Goal: Transaction & Acquisition: Purchase product/service

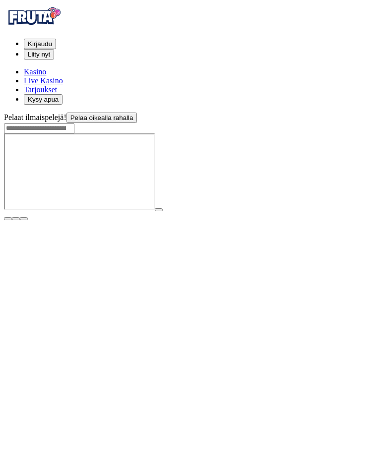
click at [56, 39] on button "Kirjaudu" at bounding box center [40, 44] width 32 height 10
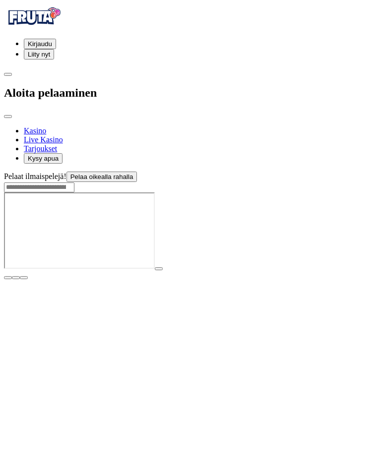
click at [163, 118] on div at bounding box center [83, 118] width 159 height 0
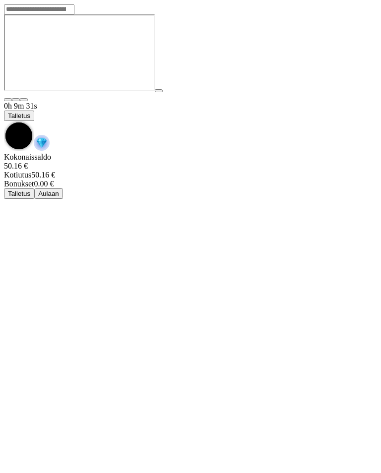
click at [30, 112] on span "Talletus" at bounding box center [19, 115] width 22 height 7
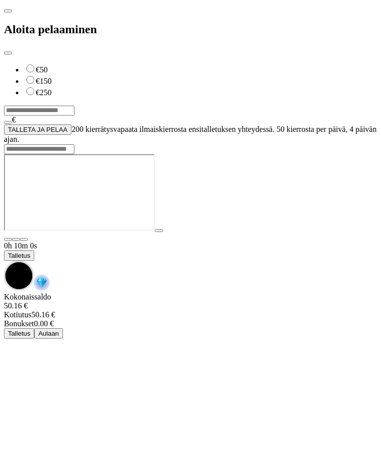
click at [74, 106] on input "***" at bounding box center [39, 111] width 70 height 10
click at [71, 124] on button "TALLETA JA PELAA" at bounding box center [37, 129] width 67 height 10
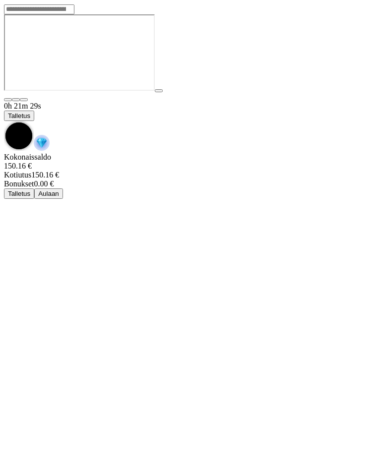
click at [4, 121] on span "chevron-down icon" at bounding box center [4, 121] width 0 height 0
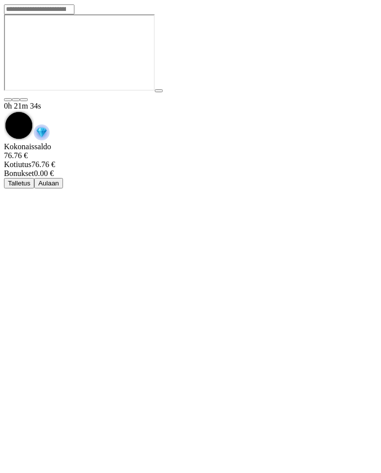
click at [4, 111] on span "chevron-down icon" at bounding box center [4, 111] width 0 height 0
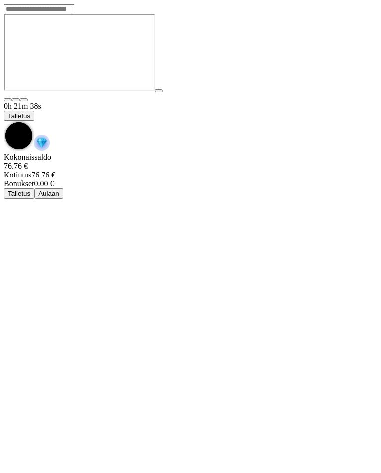
click at [50, 135] on img "Game menu" at bounding box center [42, 143] width 16 height 16
click at [4, 121] on span "chevron-down icon" at bounding box center [4, 121] width 0 height 0
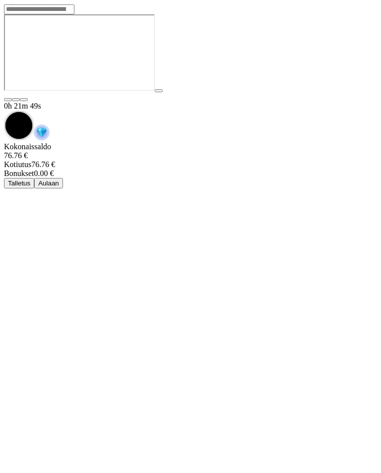
click at [50, 124] on img "Game menu" at bounding box center [42, 132] width 16 height 16
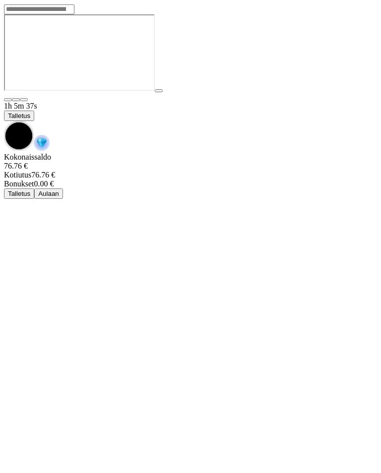
click at [34, 111] on button "Talletus" at bounding box center [19, 116] width 30 height 10
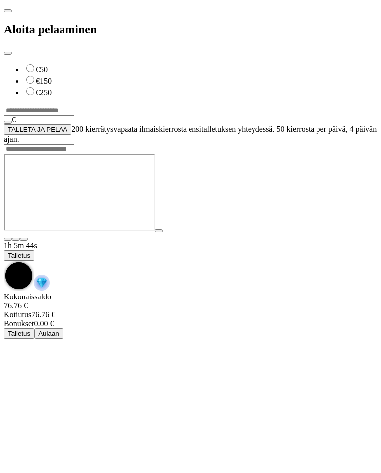
click at [71, 124] on button "TALLETA JA PELAA" at bounding box center [37, 129] width 67 height 10
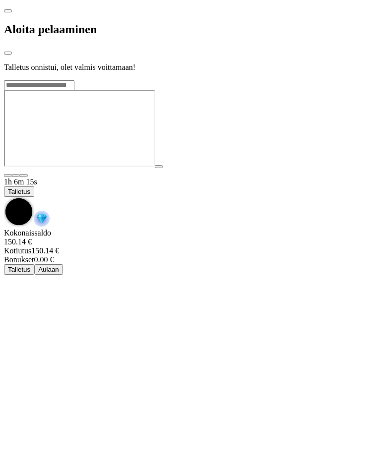
click at [163, 80] on div at bounding box center [83, 80] width 159 height 0
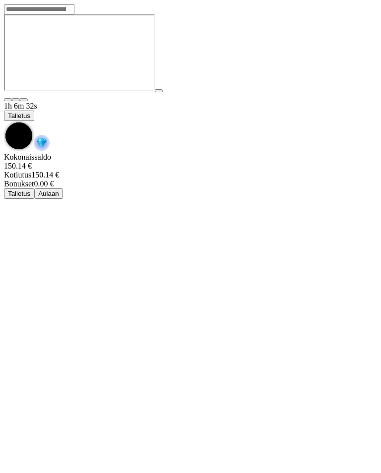
click at [4, 121] on span "chevron-down icon" at bounding box center [4, 121] width 0 height 0
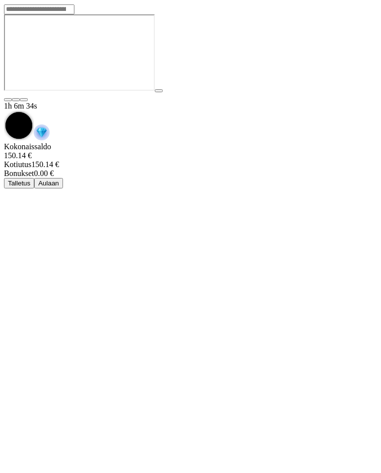
click at [4, 111] on span "chevron-down icon" at bounding box center [4, 111] width 0 height 0
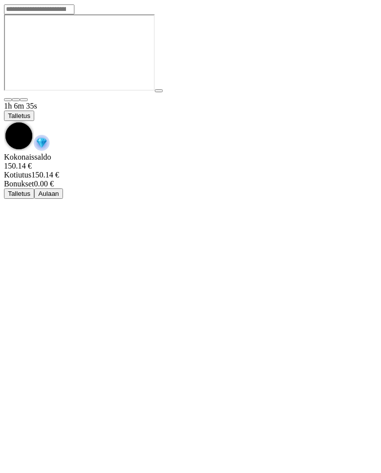
click at [50, 135] on img "Game menu" at bounding box center [42, 143] width 16 height 16
click at [4, 121] on span "chevron-down icon" at bounding box center [4, 121] width 0 height 0
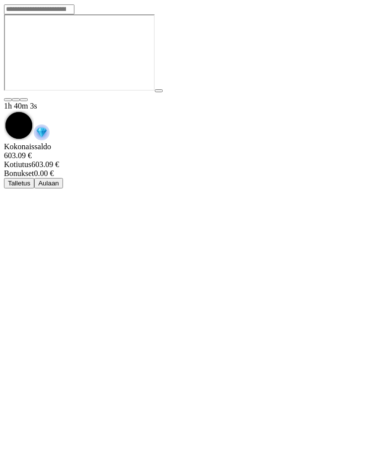
click at [4, 111] on span "chevron-down icon" at bounding box center [4, 111] width 0 height 0
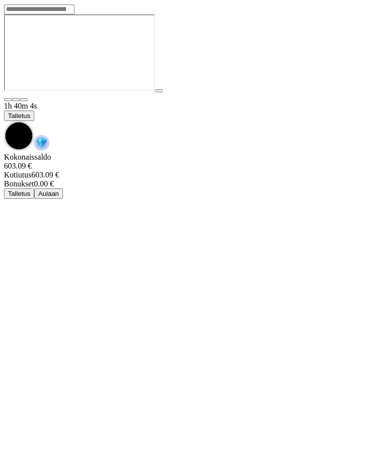
click at [29, 102] on div "1h 40m 4s Talletus" at bounding box center [190, 127] width 373 height 51
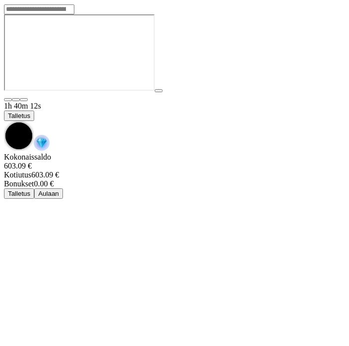
click at [343, 102] on div "1h 40m 12s Talletus Kokonaissaldo 603.09 € Kotiutus 603.09 € Bonukset 0.00 € Ta…" at bounding box center [174, 150] width 341 height 97
click at [4, 121] on span "chevron-down icon" at bounding box center [4, 121] width 0 height 0
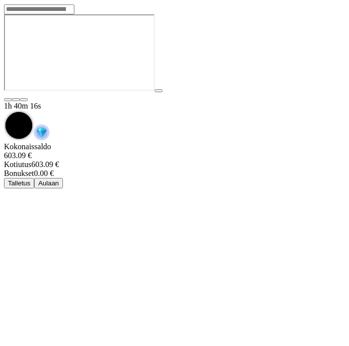
click at [329, 142] on div "Kokonaissaldo 603.09 €" at bounding box center [174, 151] width 341 height 18
click at [324, 160] on div "Kotiutus 603.09 €" at bounding box center [174, 164] width 341 height 9
click at [31, 160] on span "Kotiutus" at bounding box center [17, 164] width 27 height 8
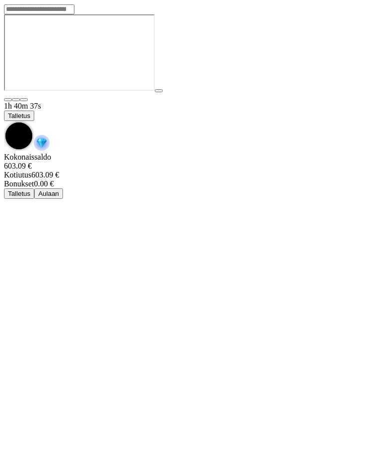
click at [4, 121] on span "chevron-down icon" at bounding box center [4, 121] width 0 height 0
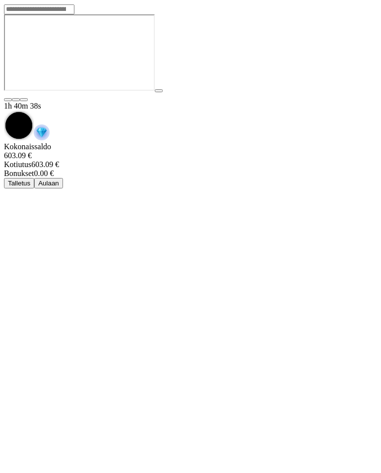
click at [365, 160] on div "Kotiutus 603.09 €" at bounding box center [190, 164] width 373 height 9
click at [50, 124] on img "Game menu" at bounding box center [42, 132] width 16 height 16
click at [276, 142] on div "Kokonaissaldo 603.09 €" at bounding box center [190, 151] width 373 height 18
click at [286, 142] on div "Kokonaissaldo 603.09 €" at bounding box center [190, 151] width 373 height 18
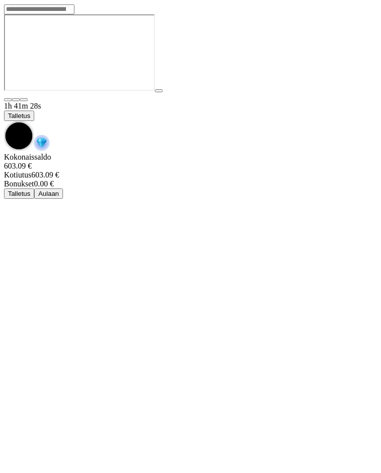
click at [30, 112] on span "Talletus" at bounding box center [19, 115] width 22 height 7
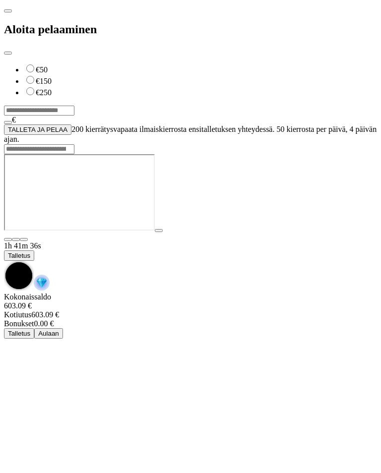
click at [8, 53] on span "close icon" at bounding box center [8, 53] width 0 height 0
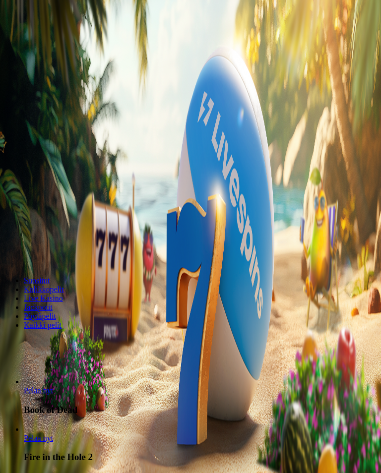
click at [8, 39] on span "user-circle icon" at bounding box center [8, 39] width 0 height 0
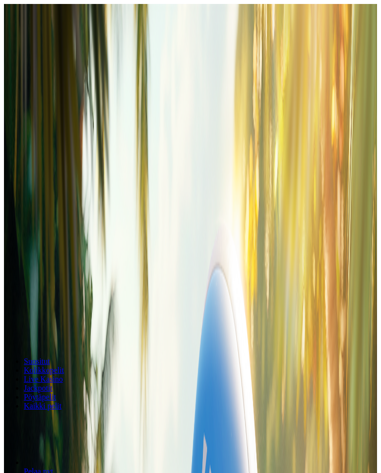
click at [74, 93] on input "number" at bounding box center [39, 98] width 70 height 10
type input "******"
click at [36, 112] on button "Kotiutus" at bounding box center [20, 117] width 32 height 10
click at [231, 41] on div "Kotiutus" at bounding box center [190, 66] width 373 height 51
click at [8, 90] on span "close icon" at bounding box center [8, 90] width 0 height 0
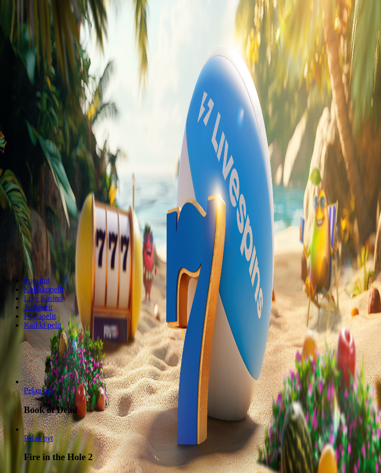
click at [8, 39] on span "user-circle icon" at bounding box center [8, 39] width 0 height 0
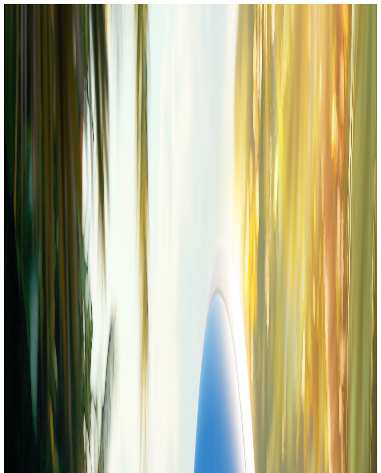
click at [8, 90] on span "close icon" at bounding box center [8, 90] width 0 height 0
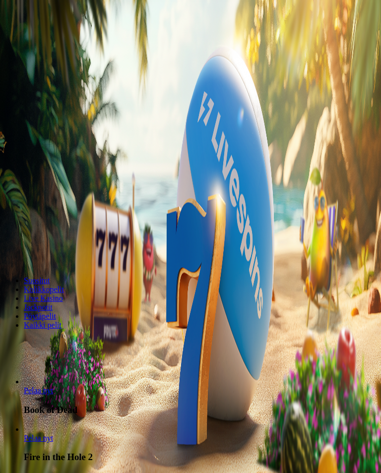
click at [8, 39] on span "user-circle icon" at bounding box center [8, 39] width 0 height 0
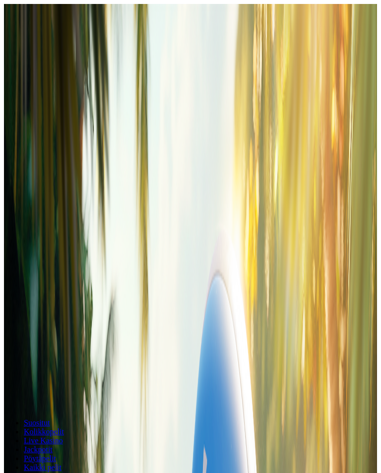
click at [8, 90] on span "close icon" at bounding box center [8, 90] width 0 height 0
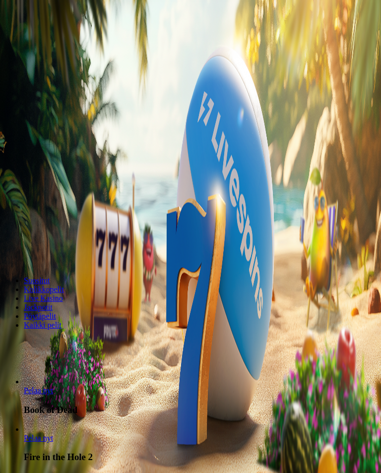
click at [73, 98] on img "button" at bounding box center [65, 90] width 16 height 16
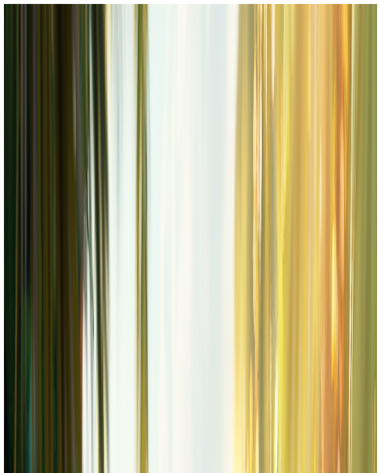
click at [59, 233] on button at bounding box center [56, 234] width 8 height 3
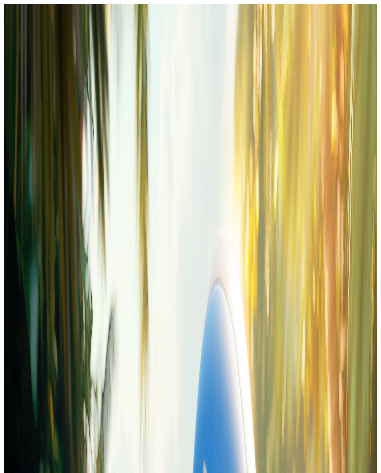
click at [48, 242] on span "Avaa palkinto" at bounding box center [28, 245] width 40 height 7
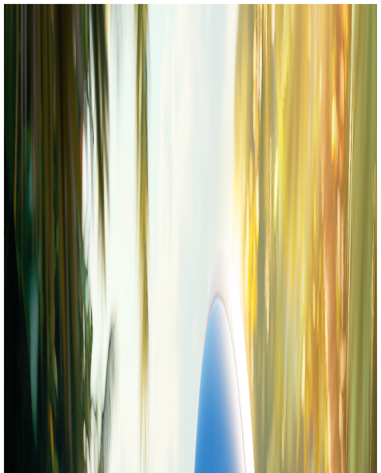
click at [8, 84] on span "close icon" at bounding box center [8, 84] width 0 height 0
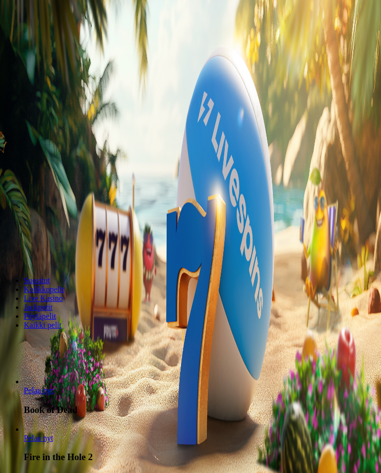
click at [24, 110] on span "gift-inverted icon" at bounding box center [24, 105] width 0 height 8
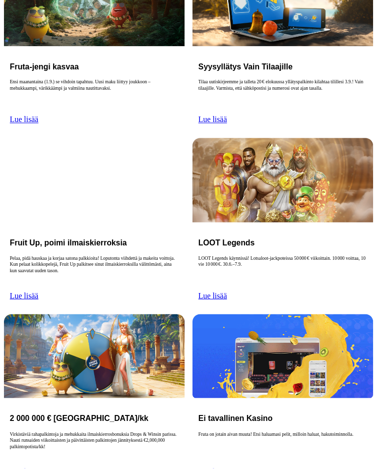
scroll to position [195, 0]
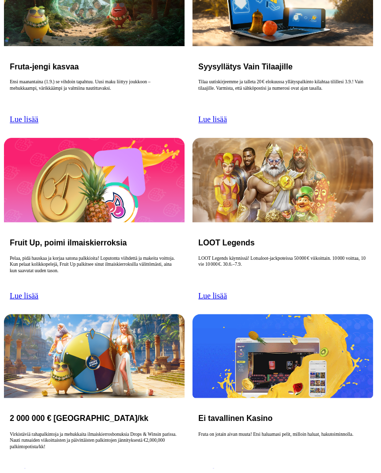
click at [110, 317] on img at bounding box center [95, 359] width 182 height 85
click at [39, 472] on link "Lue lisää" at bounding box center [24, 476] width 29 height 8
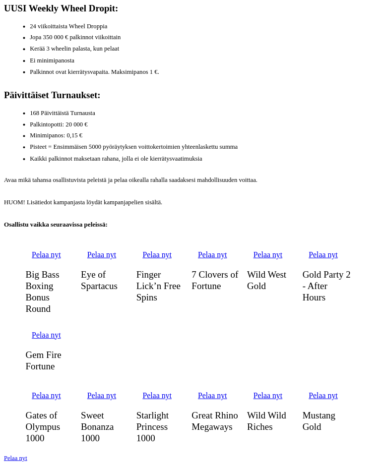
scroll to position [564, 0]
click at [27, 459] on span "Pelaa nyt" at bounding box center [15, 462] width 23 height 7
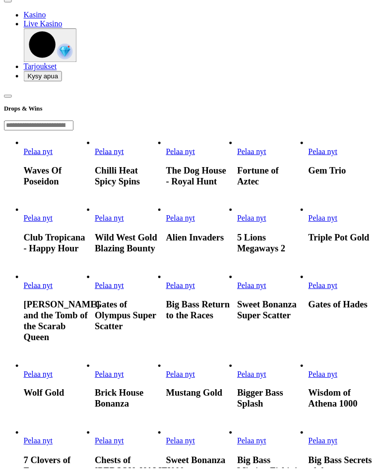
scroll to position [40, 0]
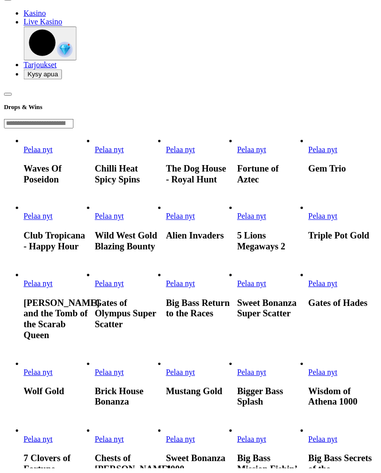
click at [125, 282] on link "Pelaa nyt" at bounding box center [110, 286] width 29 height 8
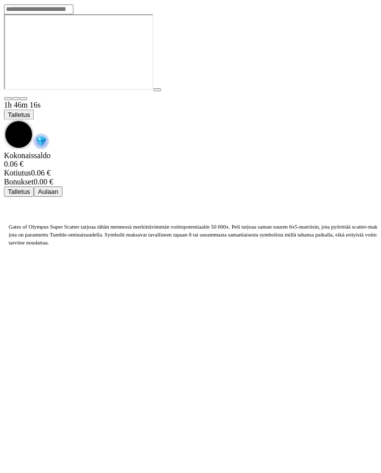
click at [34, 111] on button "Talletus" at bounding box center [19, 116] width 30 height 10
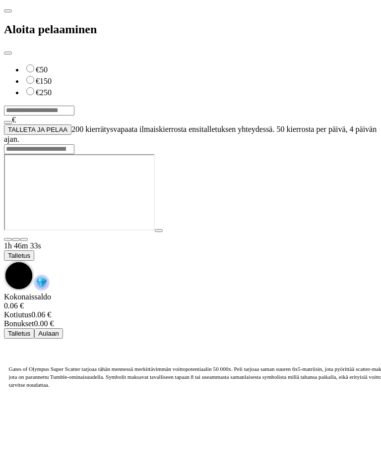
click at [48, 65] on label "€50" at bounding box center [42, 69] width 12 height 8
type input "**"
click at [53, 125] on button "TALLETA JA PELAA" at bounding box center [37, 129] width 67 height 10
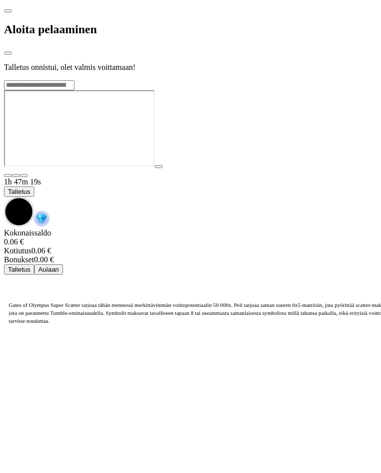
click at [334, 80] on div at bounding box center [190, 80] width 373 height 0
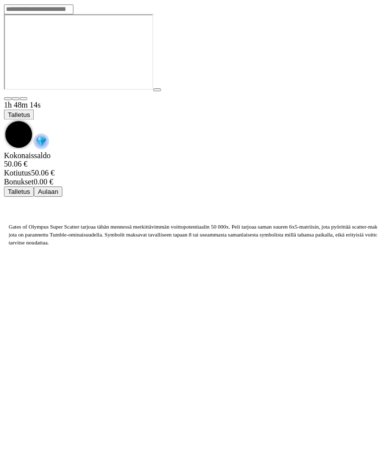
click at [4, 121] on span "chevron-down icon" at bounding box center [4, 121] width 0 height 0
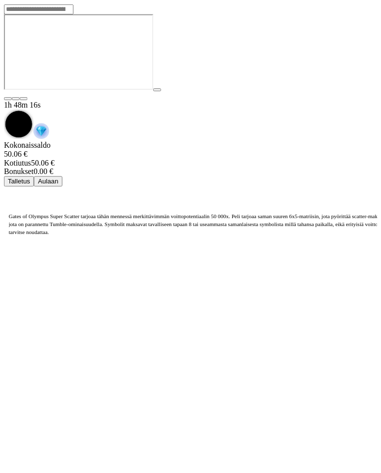
click at [4, 111] on span "chevron-down icon" at bounding box center [4, 111] width 0 height 0
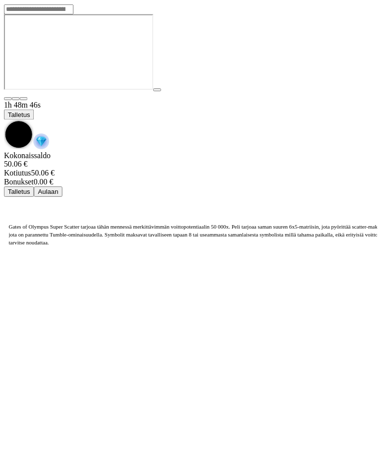
click at [4, 121] on span "chevron-down icon" at bounding box center [4, 121] width 0 height 0
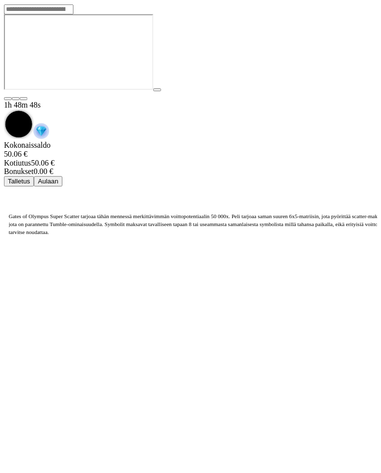
click at [4, 111] on span "chevron-down icon" at bounding box center [4, 111] width 0 height 0
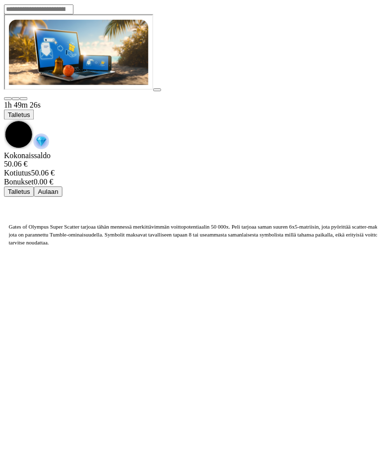
scroll to position [276, 0]
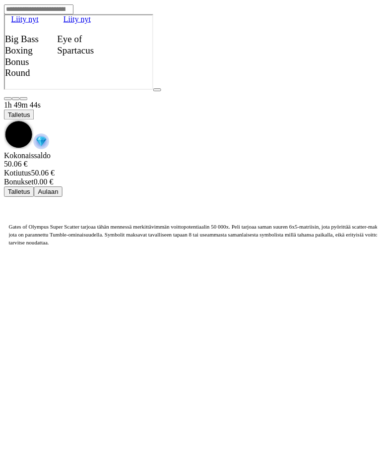
scroll to position [651, 4]
click at [132, 472] on button "Liity nyt" at bounding box center [89, 477] width 173 height 10
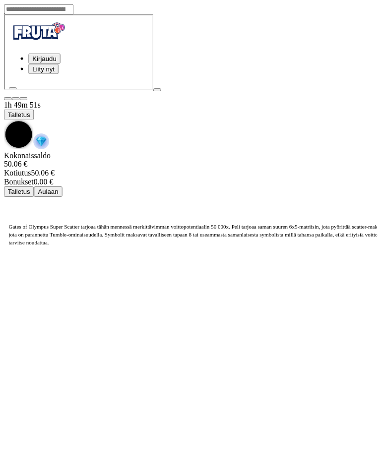
scroll to position [0, 0]
click at [11, 130] on span "close icon" at bounding box center [11, 130] width 0 height 0
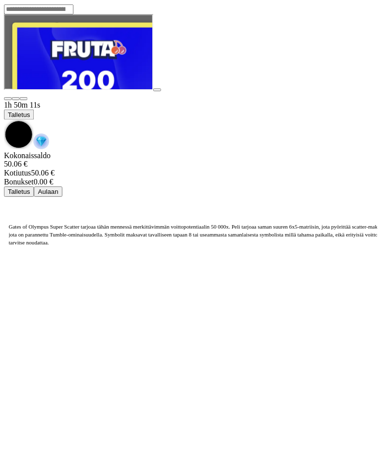
click at [142, 166] on button "SIGN UP" at bounding box center [88, 150] width 110 height 31
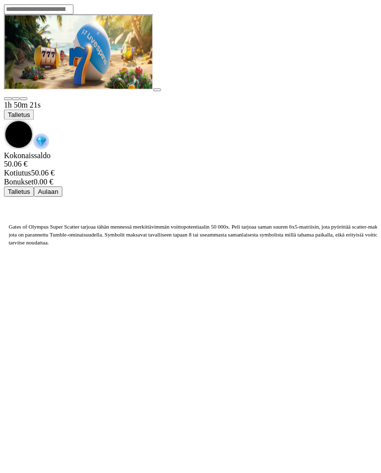
click at [51, 179] on label "€50" at bounding box center [45, 183] width 12 height 8
type input "**"
click at [59, 247] on button "Talleta ja pelaa" at bounding box center [33, 252] width 52 height 10
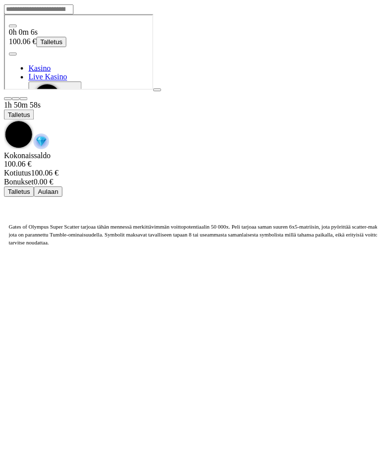
click at [27, 123] on span "gift-inverted icon" at bounding box center [27, 119] width 0 height 8
click at [25, 71] on span "diamond icon" at bounding box center [25, 67] width 0 height 8
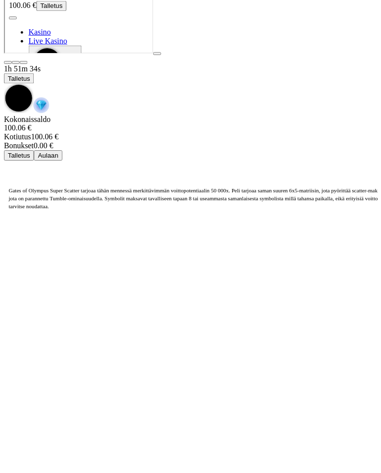
scroll to position [127, 0]
